Goal: Task Accomplishment & Management: Manage account settings

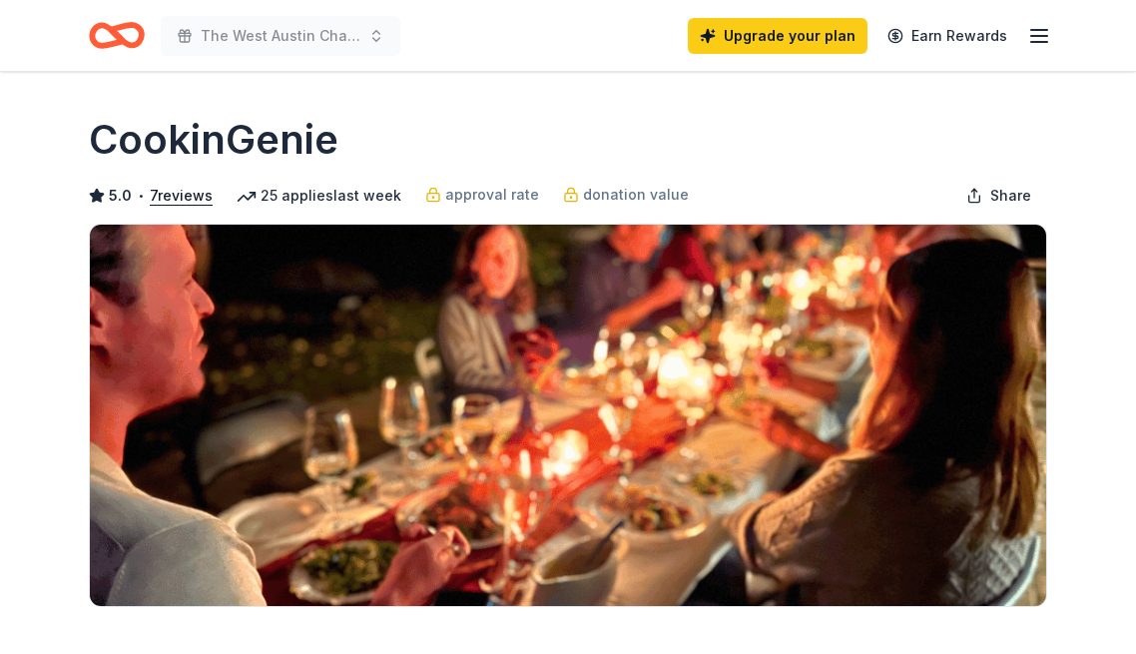
click at [1041, 33] on icon "button" at bounding box center [1039, 36] width 24 height 24
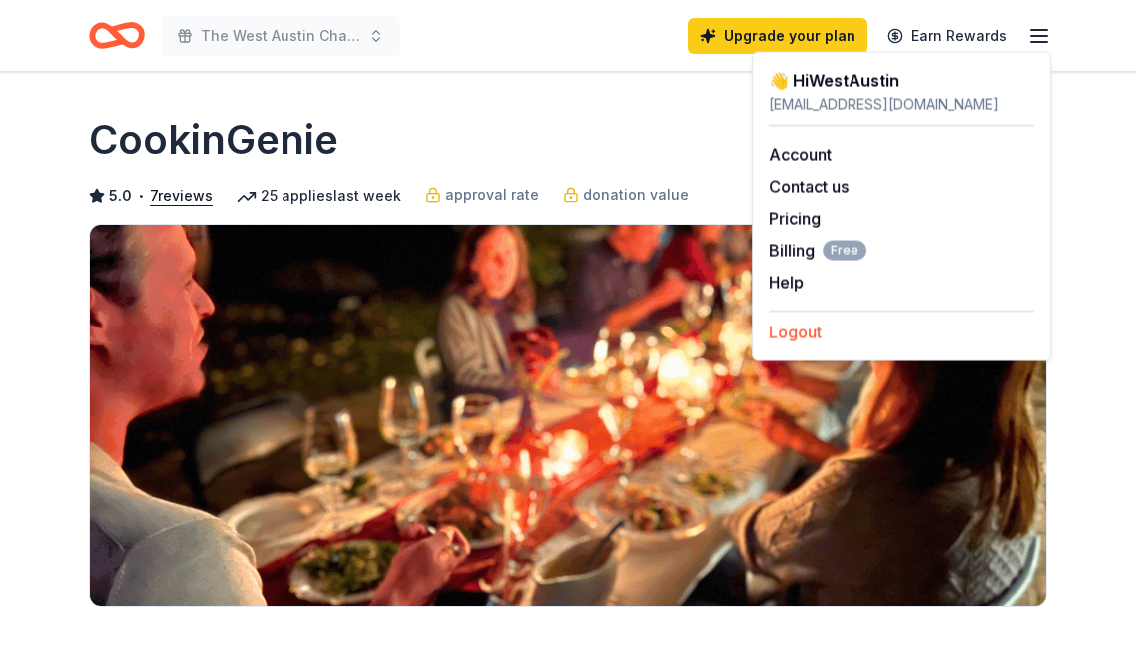
click at [809, 327] on button "Logout" at bounding box center [795, 332] width 53 height 24
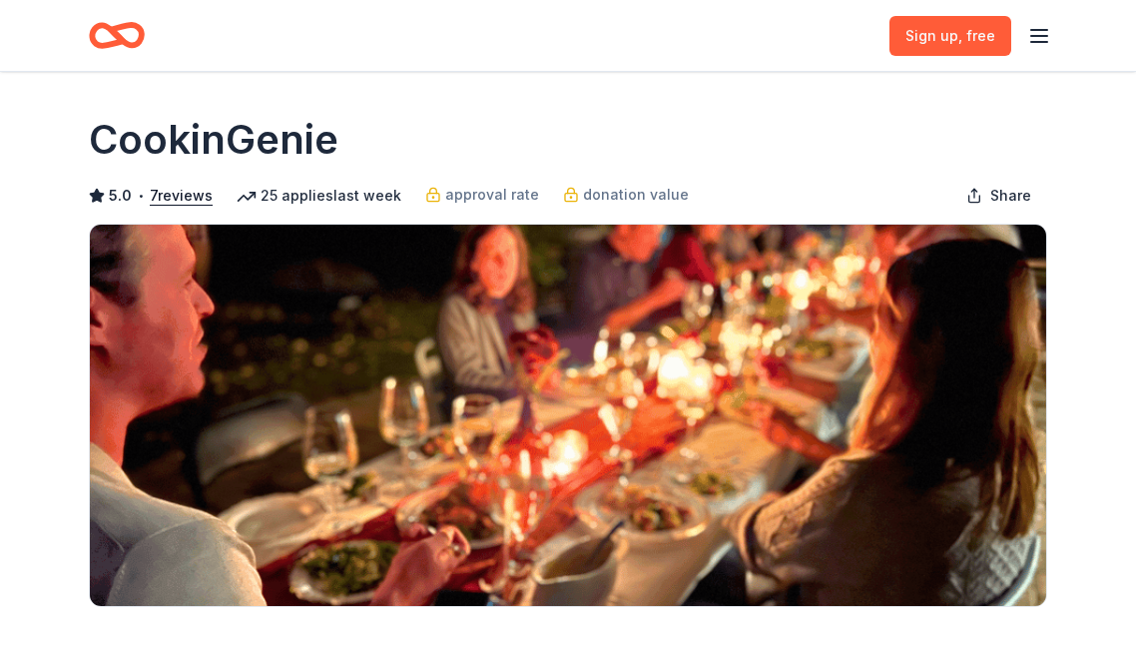
click at [1044, 42] on line "button" at bounding box center [1039, 42] width 16 height 0
click at [804, 202] on button "Log in" at bounding box center [792, 195] width 46 height 24
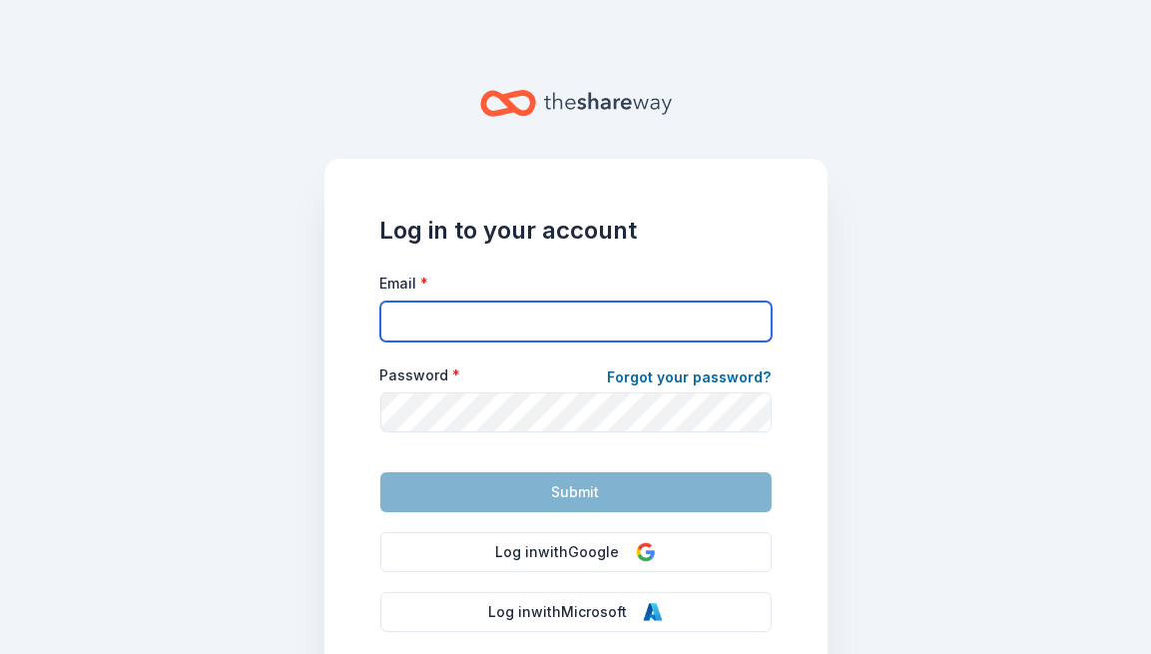
type input "[EMAIL_ADDRESS][DOMAIN_NAME]"
